Goal: Transaction & Acquisition: Purchase product/service

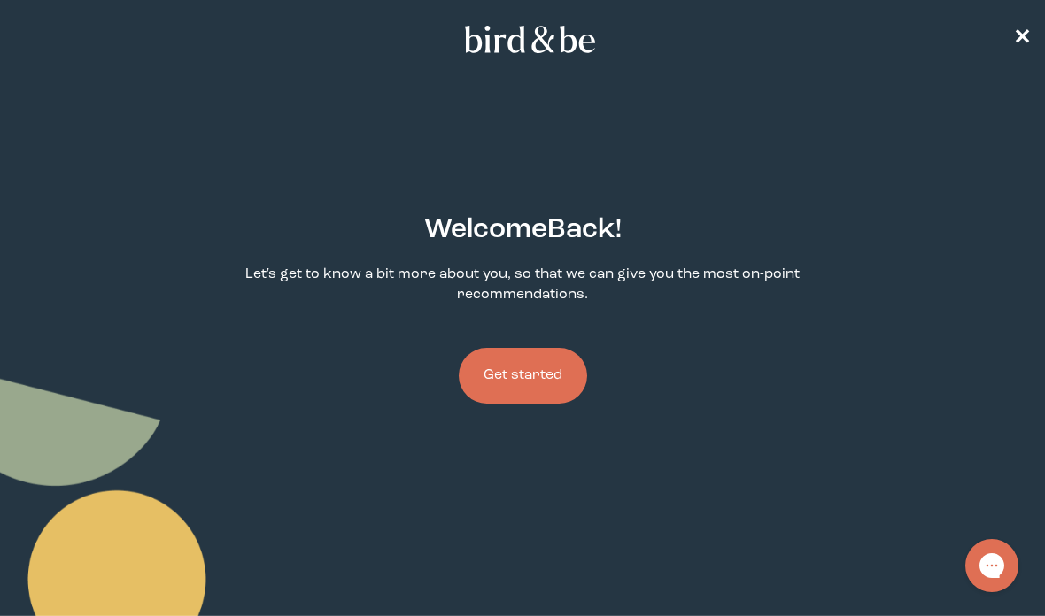
scroll to position [89, 0]
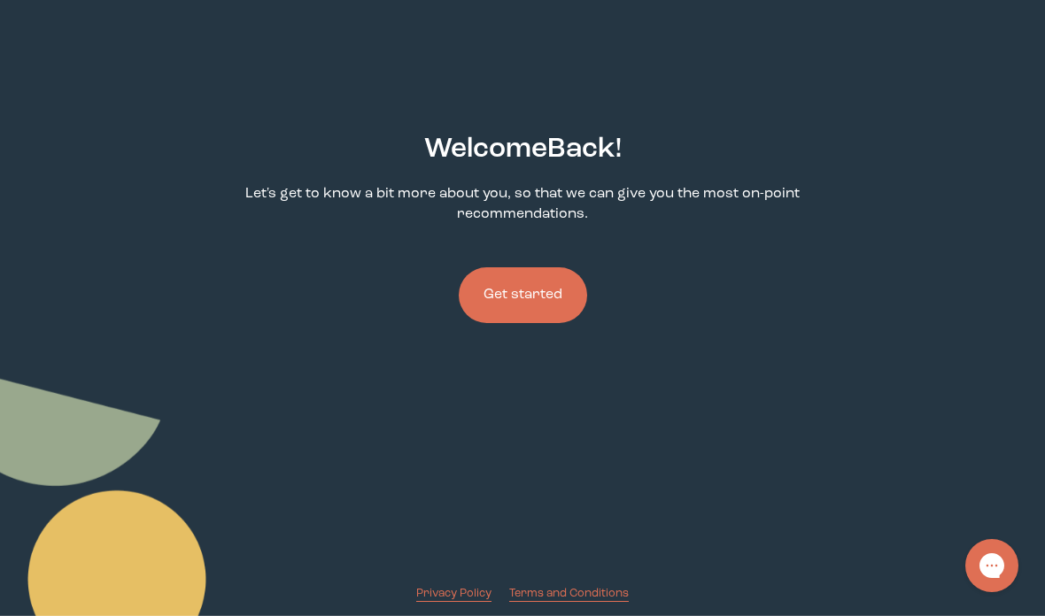
click at [513, 289] on button "Get started" at bounding box center [523, 295] width 128 height 56
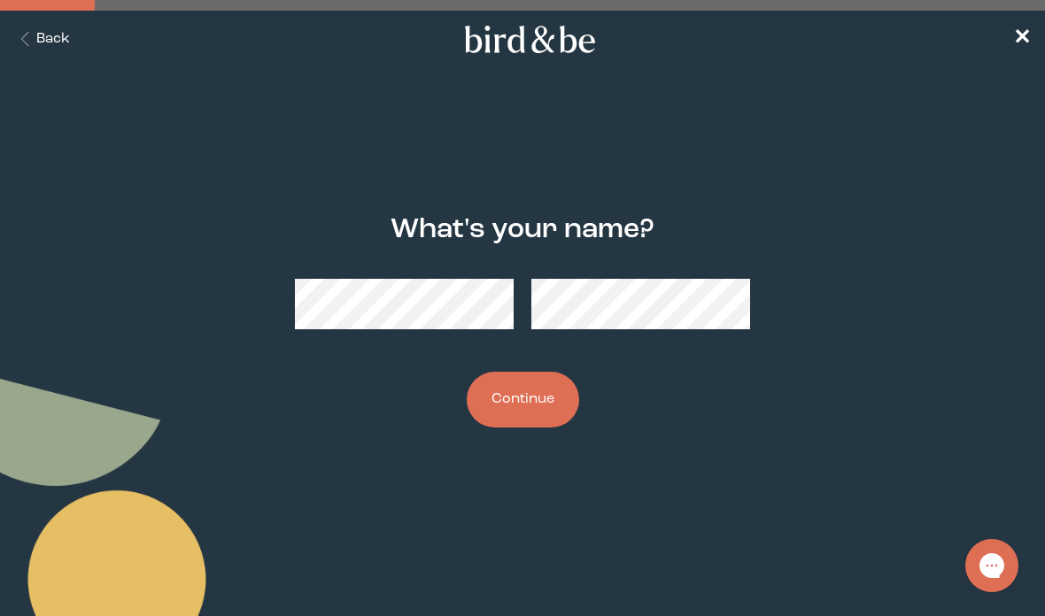
click at [482, 405] on button "Continue" at bounding box center [523, 400] width 112 height 56
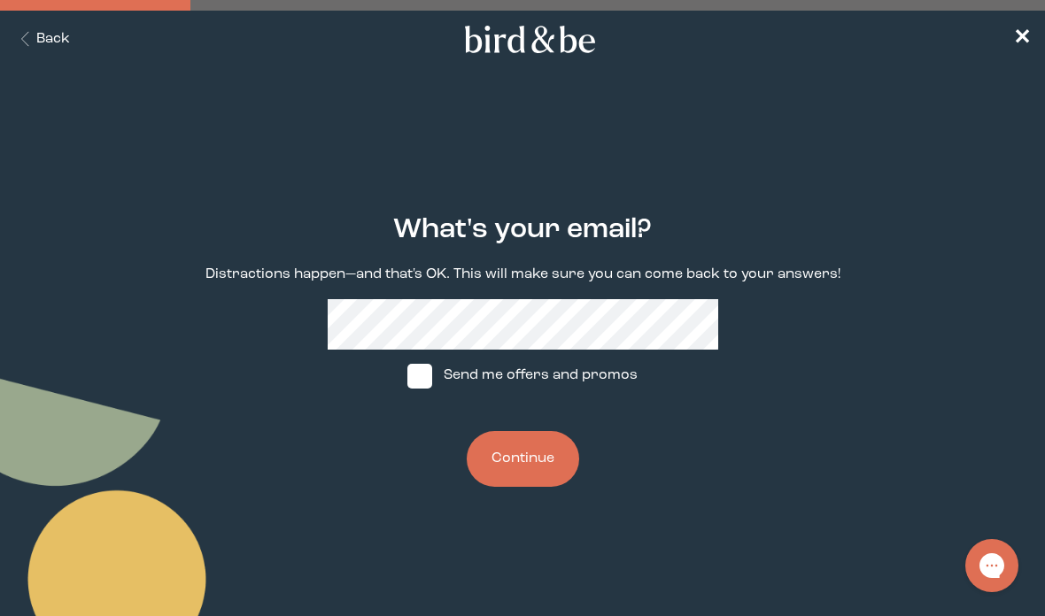
click at [554, 475] on button "Continue" at bounding box center [523, 459] width 112 height 56
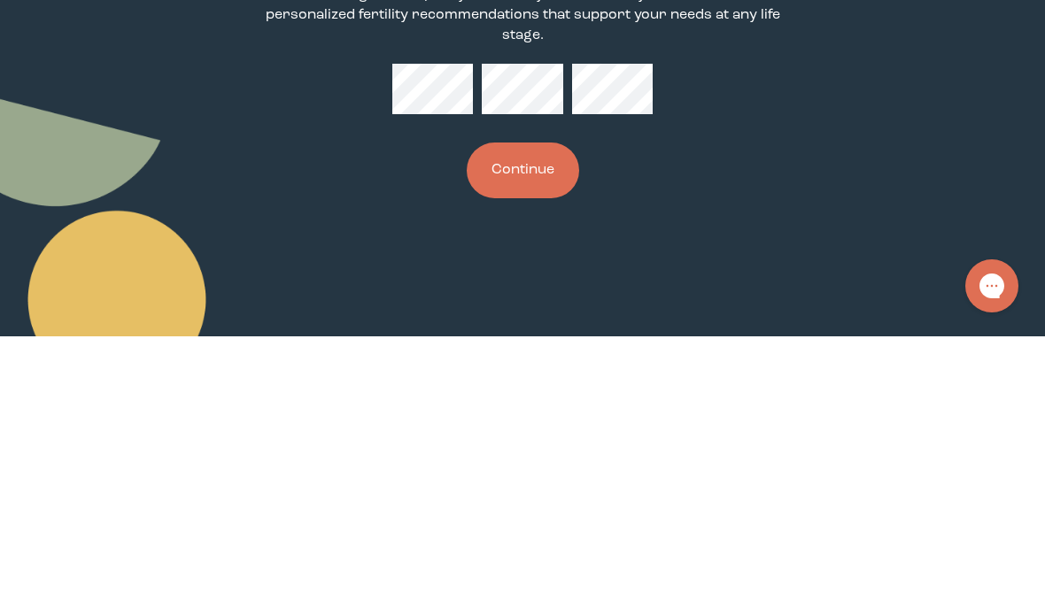
click at [530, 422] on button "Continue" at bounding box center [523, 450] width 112 height 56
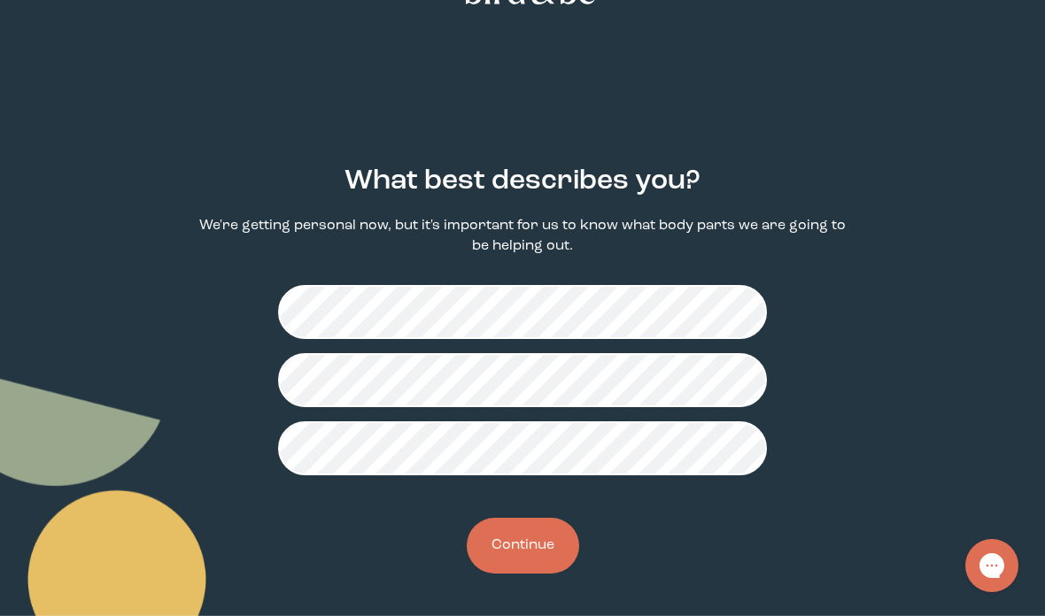
scroll to position [56, 0]
click at [533, 545] on button "Continue" at bounding box center [523, 546] width 112 height 56
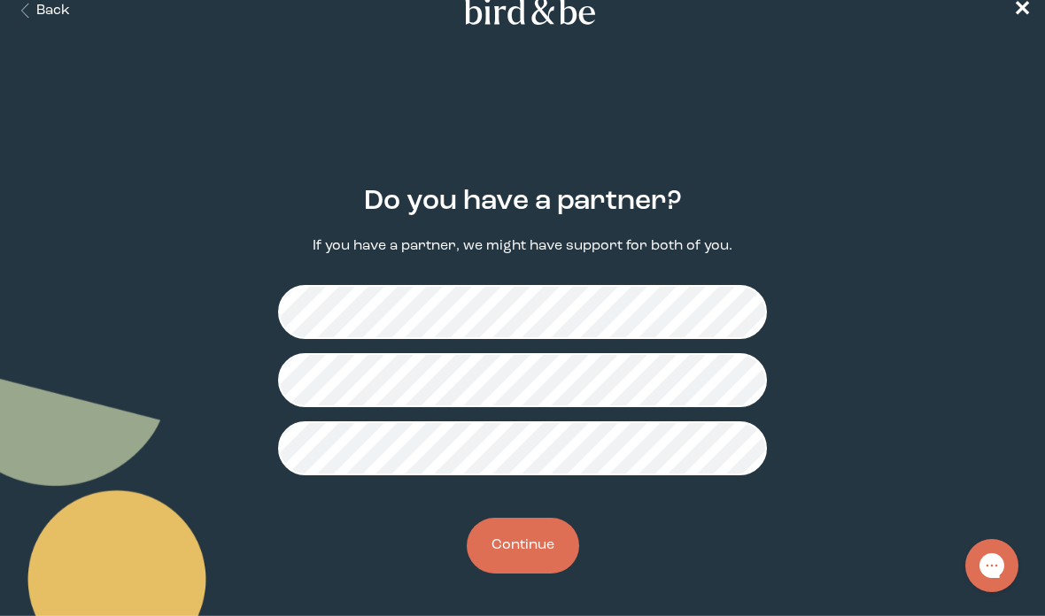
click at [555, 525] on button "Continue" at bounding box center [523, 546] width 112 height 56
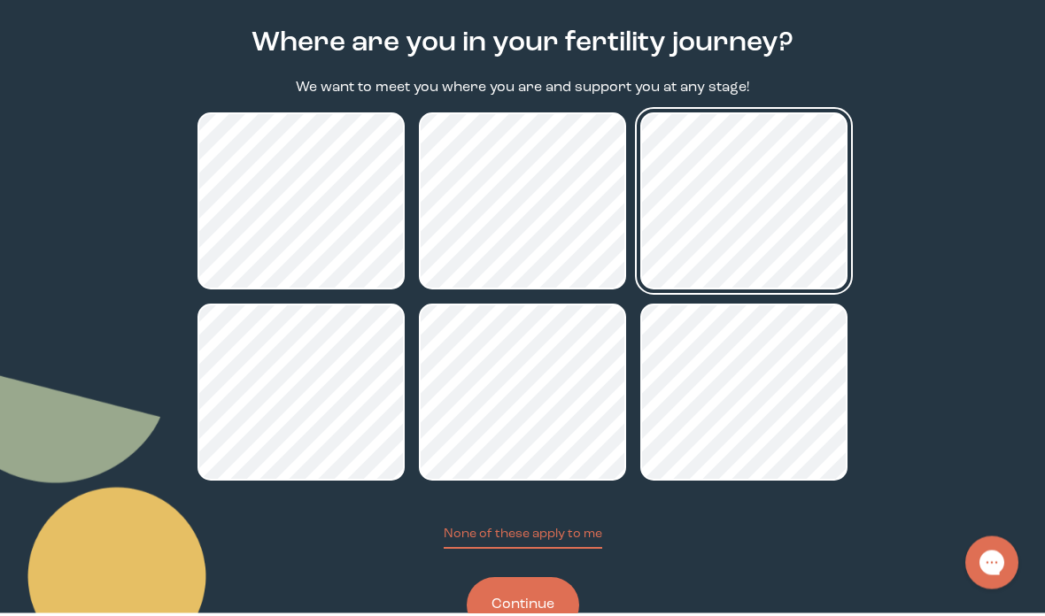
scroll to position [182, 0]
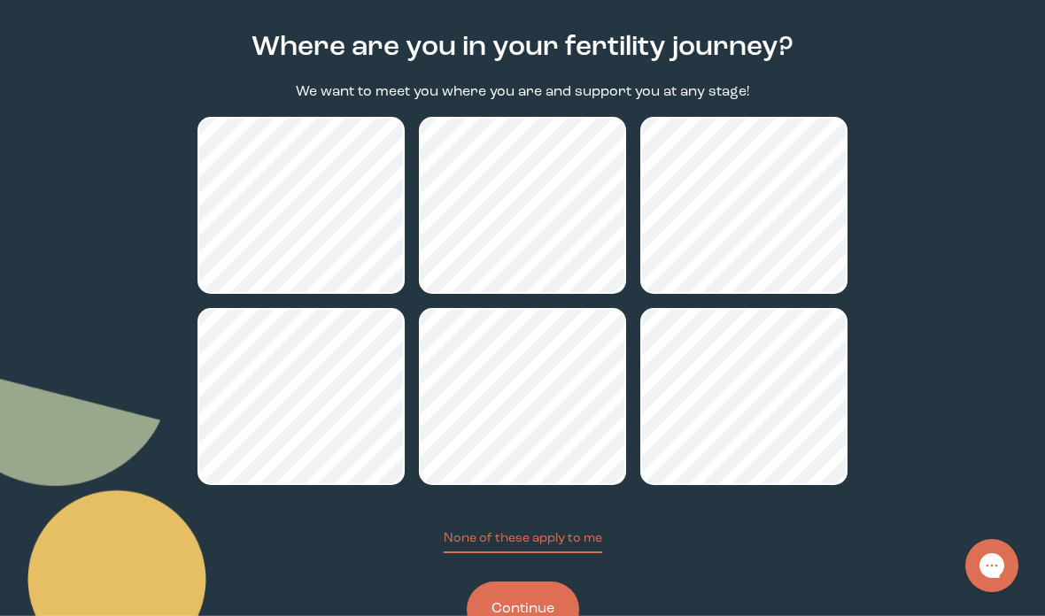
click at [552, 615] on button "Continue" at bounding box center [523, 610] width 112 height 56
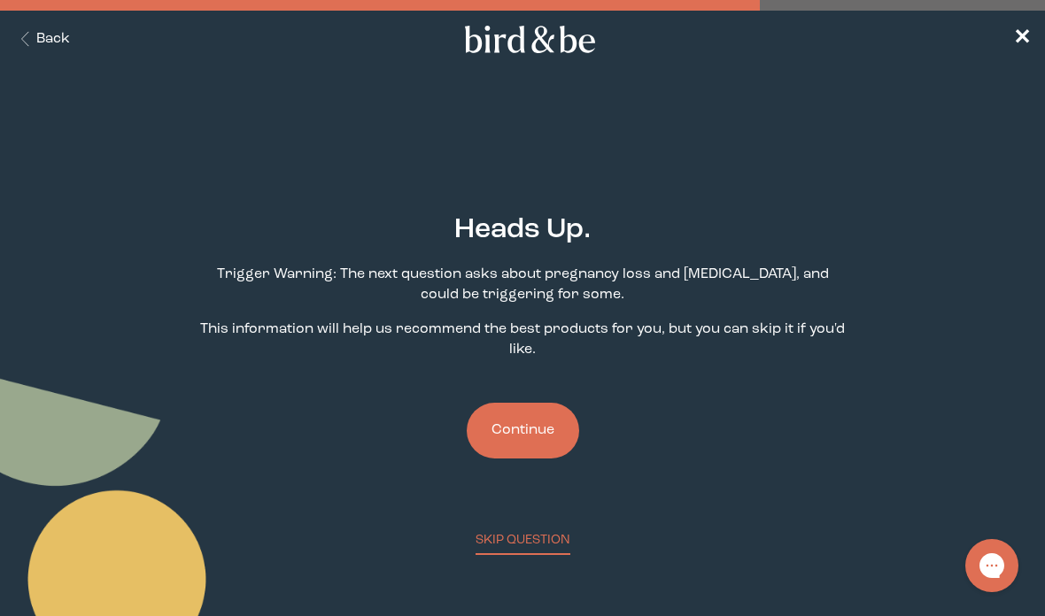
click at [542, 444] on button "Continue" at bounding box center [523, 431] width 112 height 56
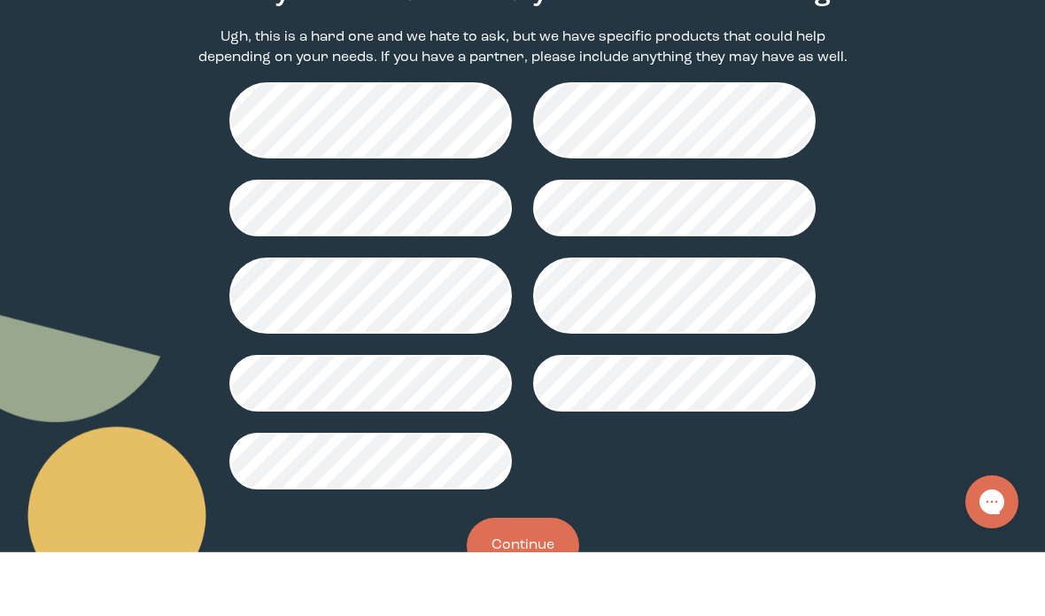
scroll to position [174, 0]
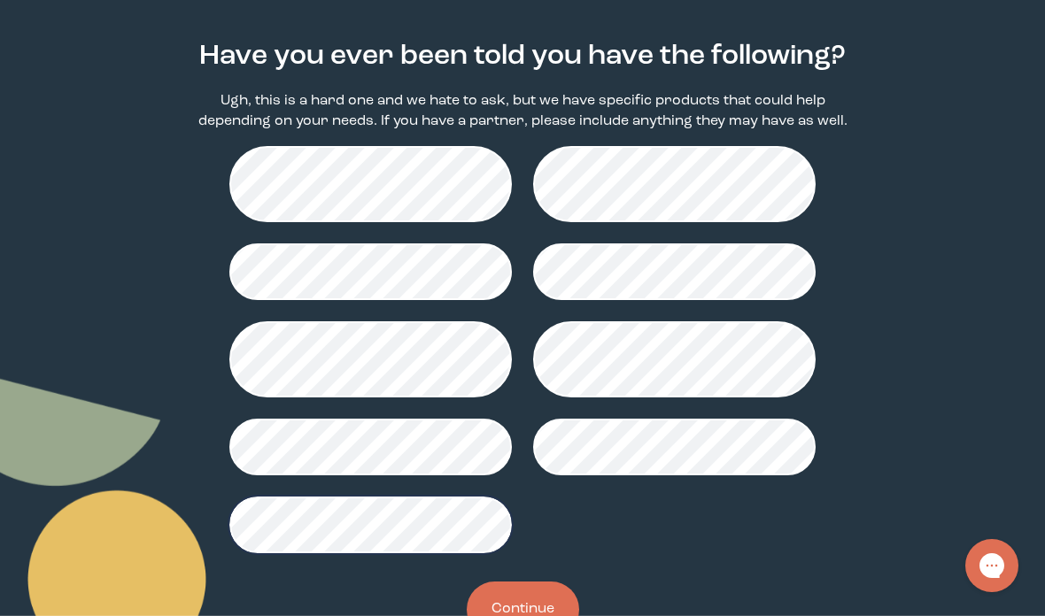
click at [530, 615] on button "Continue" at bounding box center [523, 610] width 112 height 56
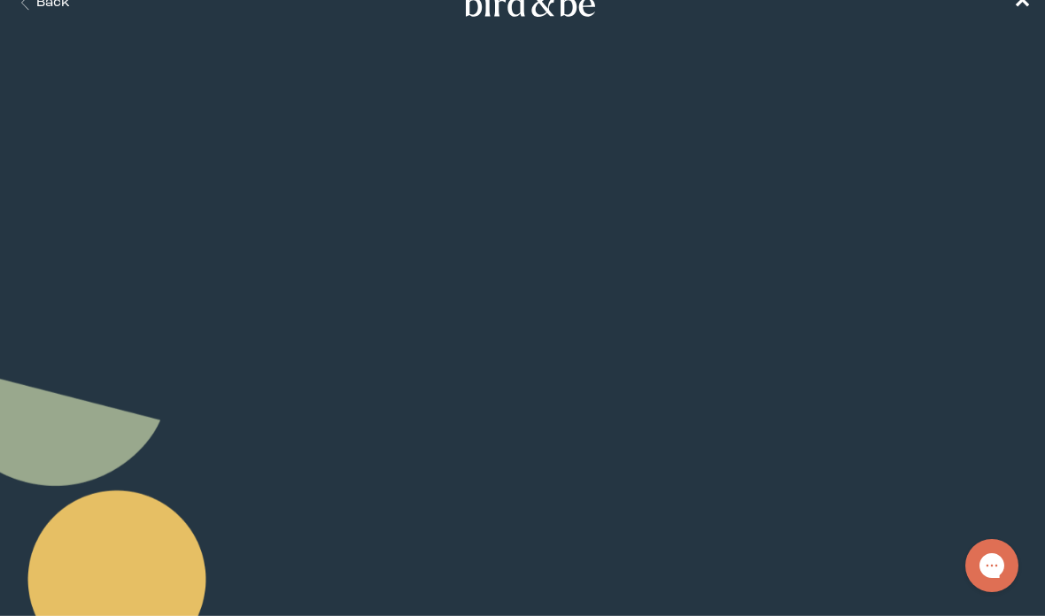
scroll to position [42, 0]
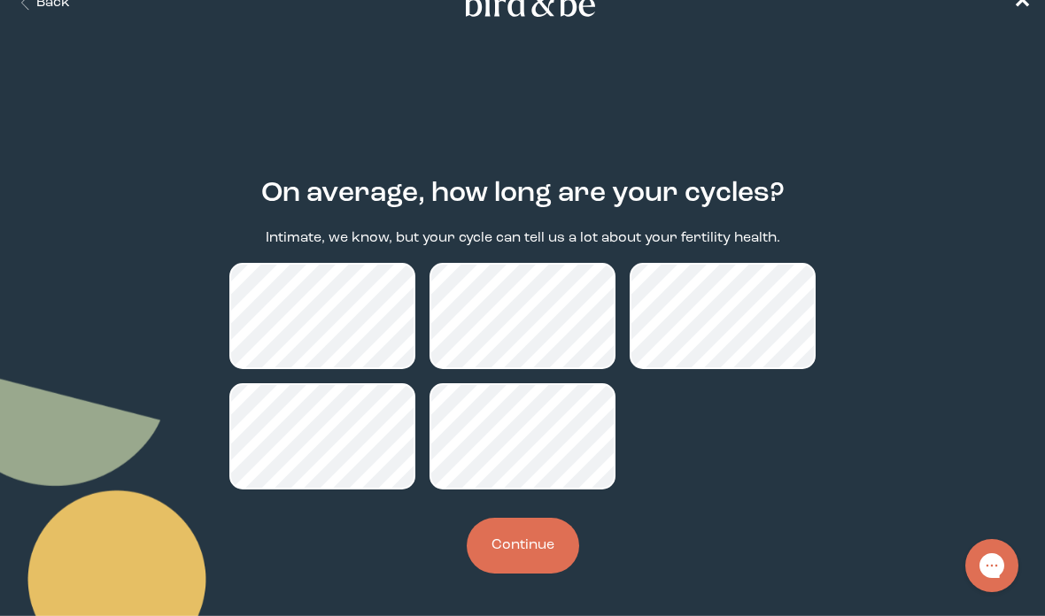
click at [498, 550] on button "Continue" at bounding box center [523, 546] width 112 height 56
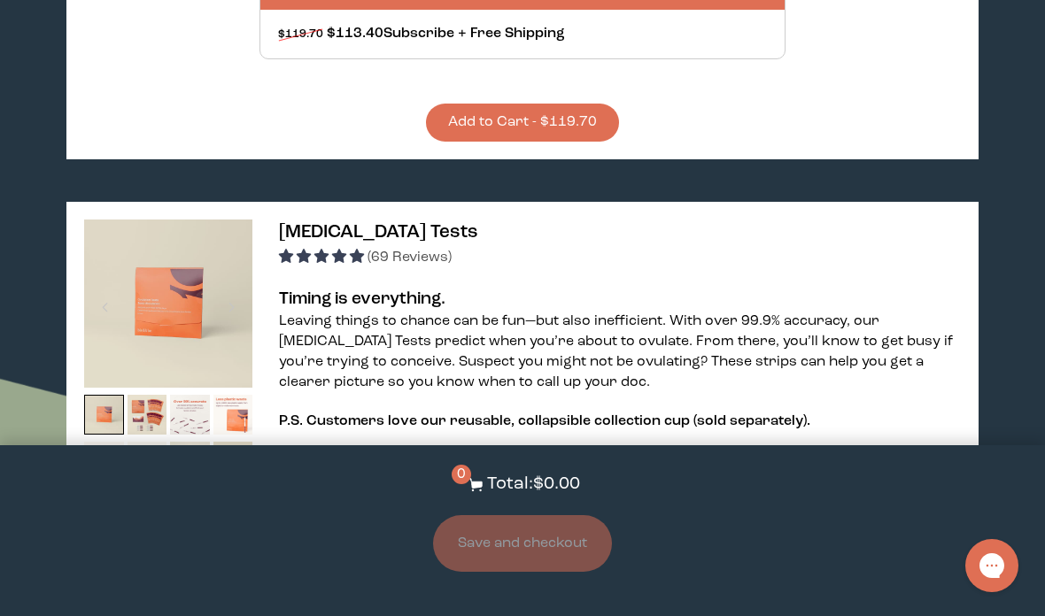
scroll to position [873, 0]
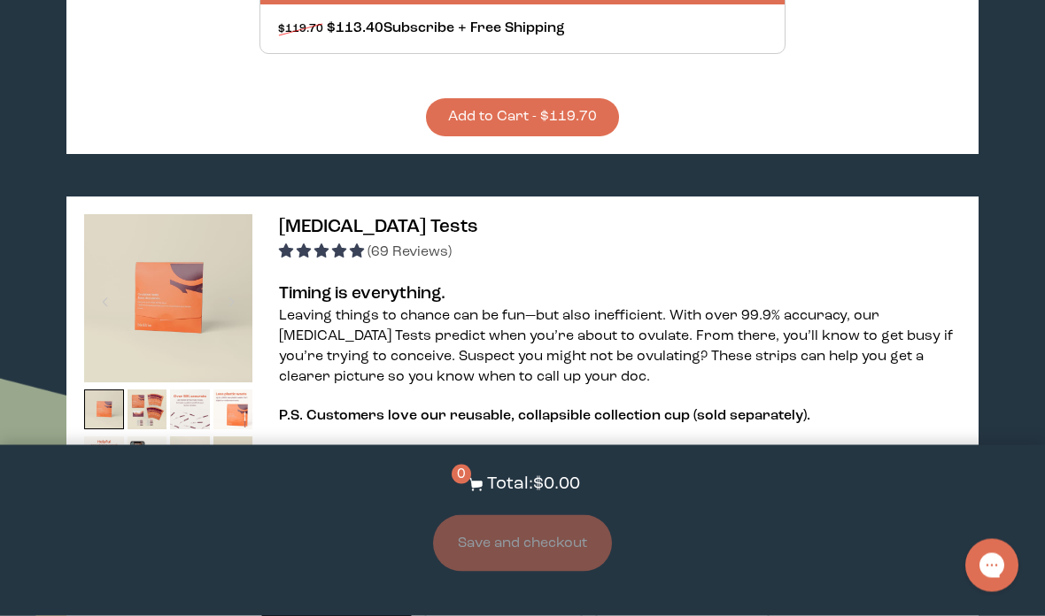
click at [583, 137] on button "Add to Cart - $119.70" at bounding box center [522, 118] width 193 height 38
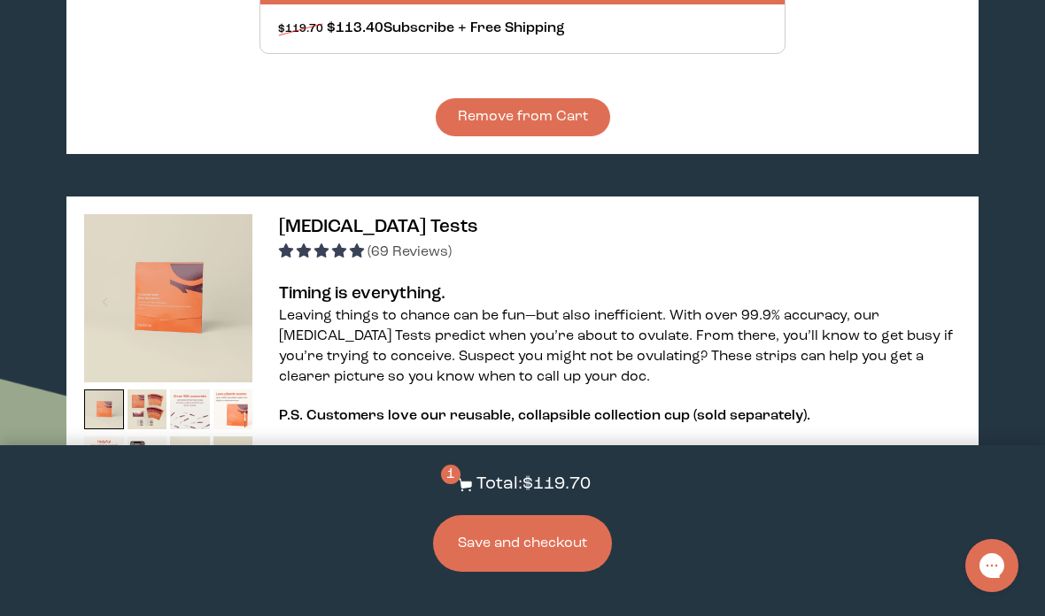
click at [553, 572] on button "Save and checkout" at bounding box center [522, 543] width 179 height 57
